Goal: Transaction & Acquisition: Book appointment/travel/reservation

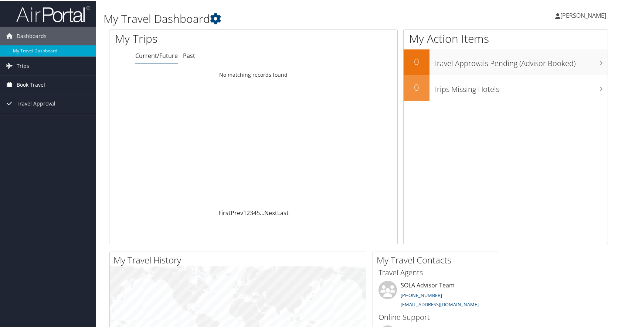
click at [35, 86] on span "Book Travel" at bounding box center [31, 84] width 28 height 18
click at [42, 111] on link "Book/Manage Online Trips" at bounding box center [48, 110] width 96 height 11
